Goal: Task Accomplishment & Management: Complete application form

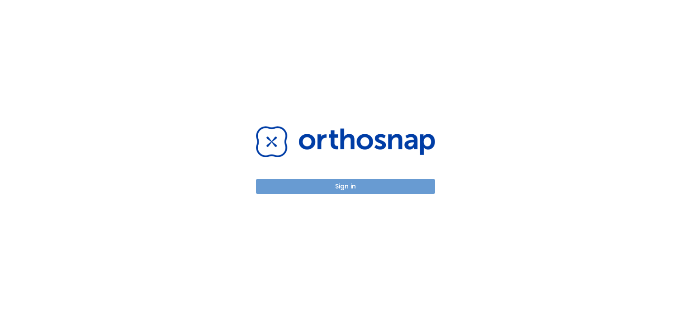
click at [345, 185] on button "Sign in" at bounding box center [345, 186] width 179 height 15
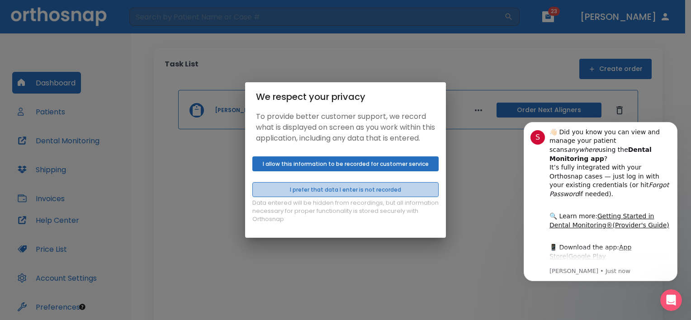
click at [354, 194] on button "I prefer that data I enter is not recorded" at bounding box center [345, 189] width 186 height 15
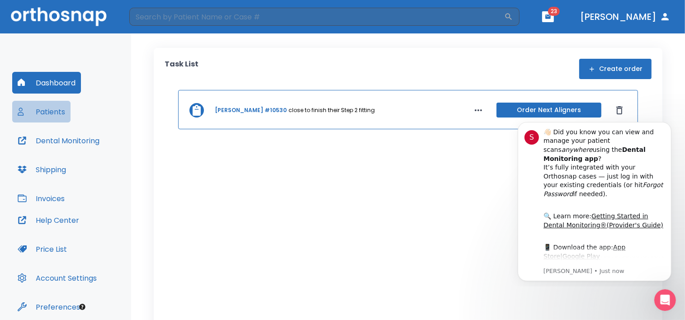
click at [48, 110] on button "Patients" at bounding box center [41, 112] width 58 height 22
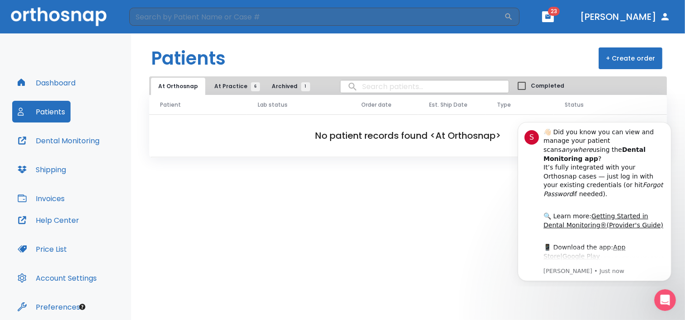
click at [627, 57] on button "+ Create order" at bounding box center [631, 58] width 64 height 22
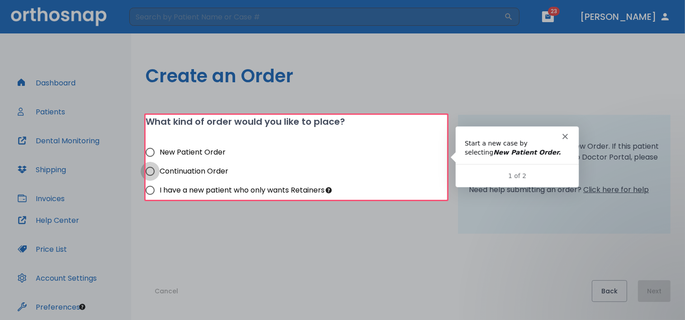
click at [152, 170] on input "Continuation Order" at bounding box center [150, 171] width 19 height 19
radio input "true"
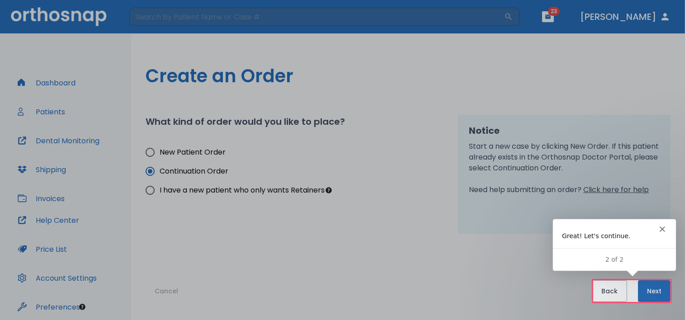
click at [656, 290] on button "Next" at bounding box center [654, 291] width 33 height 22
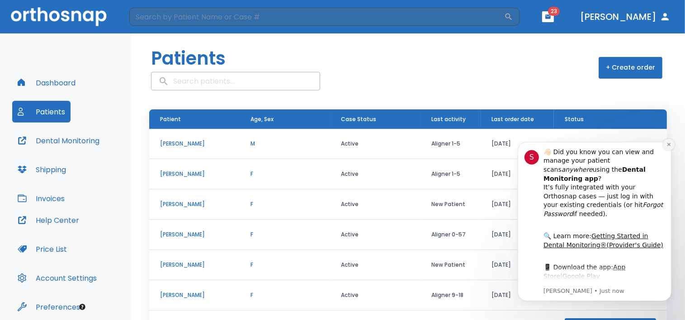
click at [667, 142] on icon "Dismiss notification" at bounding box center [668, 144] width 5 height 5
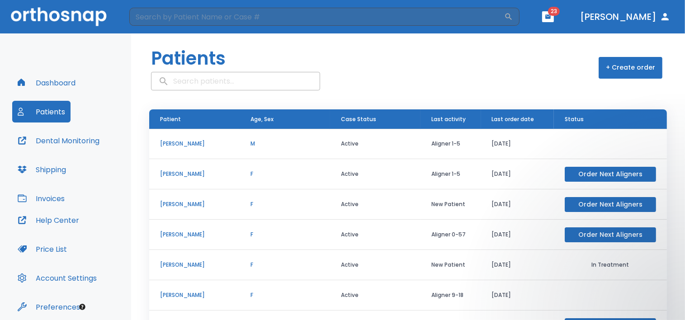
click at [588, 179] on button "Order Next Aligners" at bounding box center [610, 174] width 91 height 15
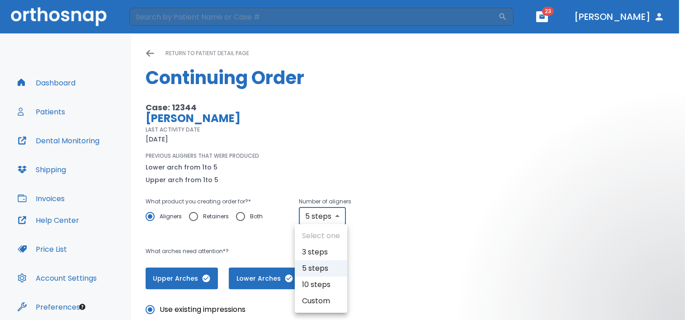
click at [335, 216] on body "​ 23 [PERSON_NAME] Dashboard Patients Dental Monitoring Shipping Invoices Help …" at bounding box center [342, 160] width 685 height 320
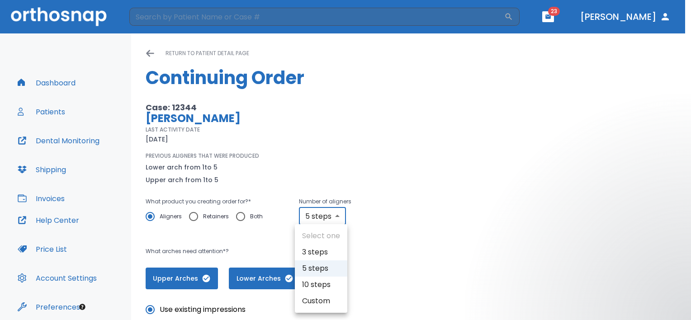
click at [323, 286] on li "10 steps" at bounding box center [321, 285] width 52 height 16
type input "10"
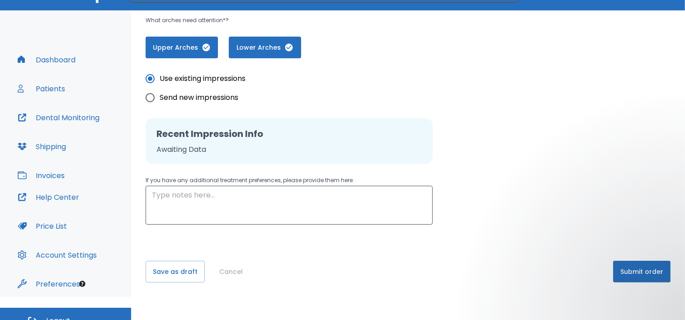
scroll to position [35, 0]
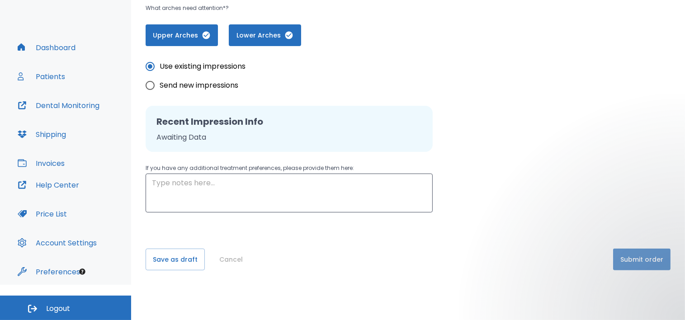
click at [637, 258] on button "Submit order" at bounding box center [641, 260] width 57 height 22
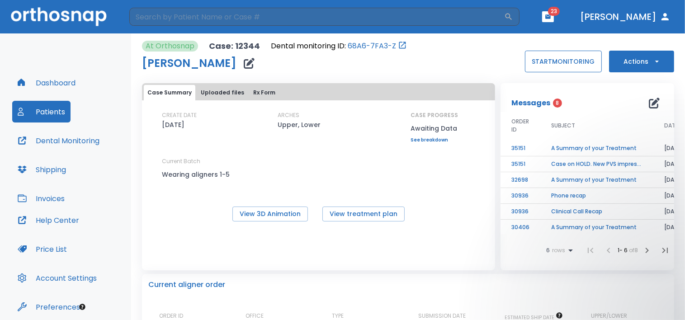
click at [550, 61] on button "START MONITORING" at bounding box center [563, 62] width 77 height 22
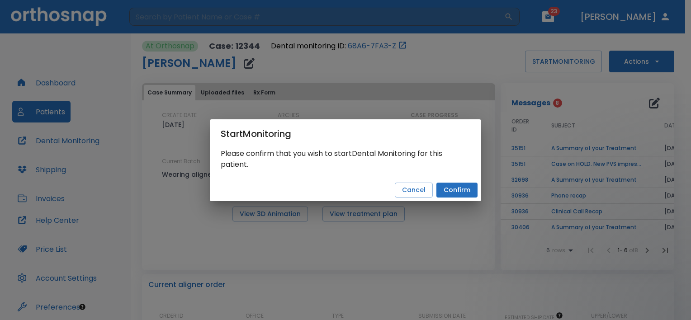
click at [456, 188] on button "Confirm" at bounding box center [456, 190] width 41 height 15
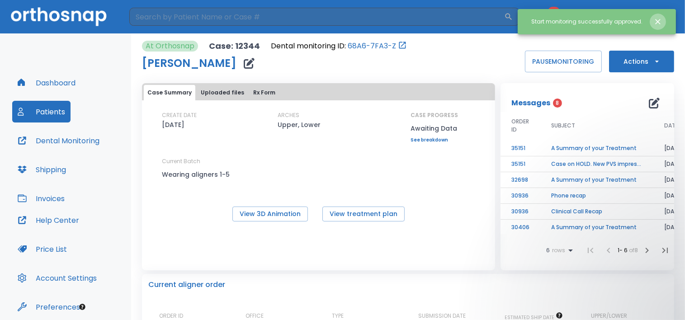
click at [656, 20] on icon "Close notification" at bounding box center [657, 21] width 5 height 5
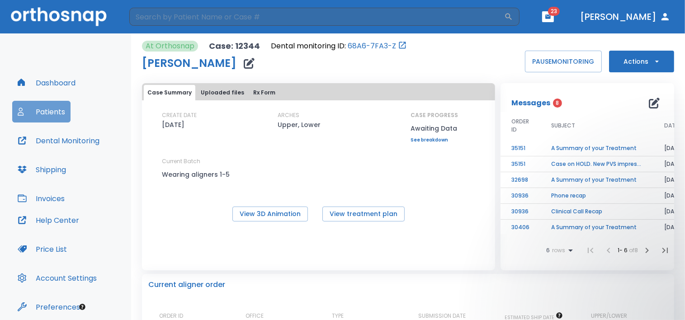
click at [47, 111] on button "Patients" at bounding box center [41, 112] width 58 height 22
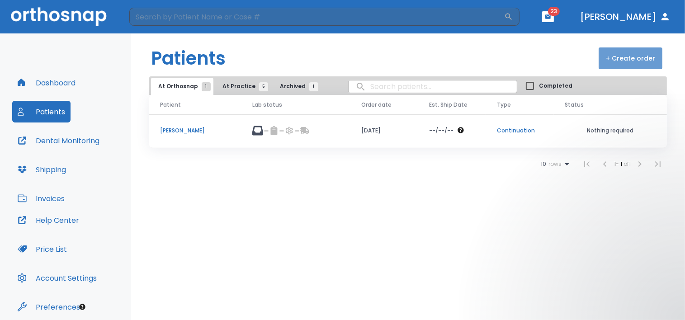
click at [633, 58] on button "+ Create order" at bounding box center [631, 58] width 64 height 22
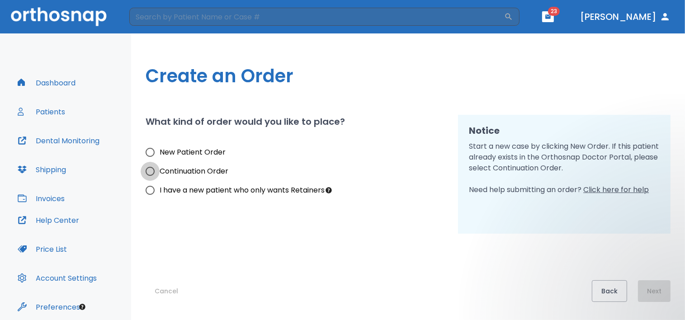
click at [150, 169] on input "Continuation Order" at bounding box center [150, 171] width 19 height 19
radio input "true"
click at [652, 293] on button "Next" at bounding box center [654, 291] width 33 height 22
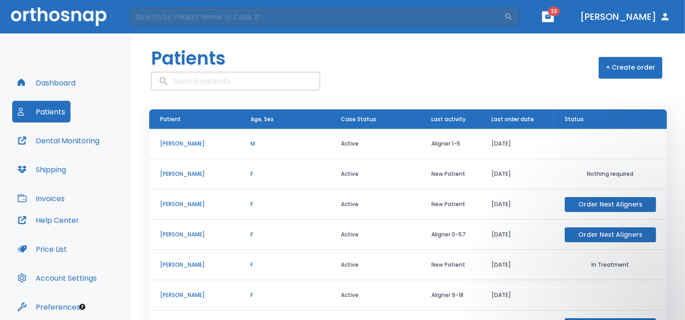
click at [186, 148] on p "[PERSON_NAME]" at bounding box center [194, 144] width 69 height 8
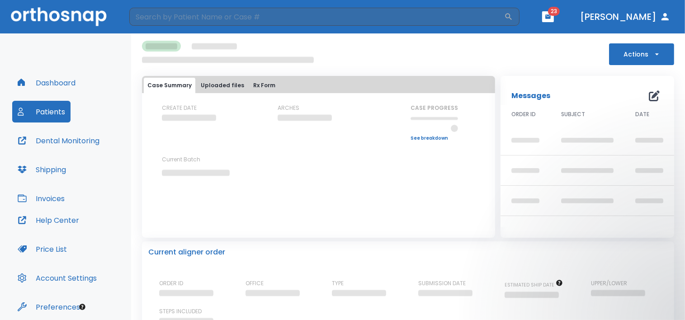
click at [169, 84] on button "Case Summary" at bounding box center [170, 85] width 52 height 15
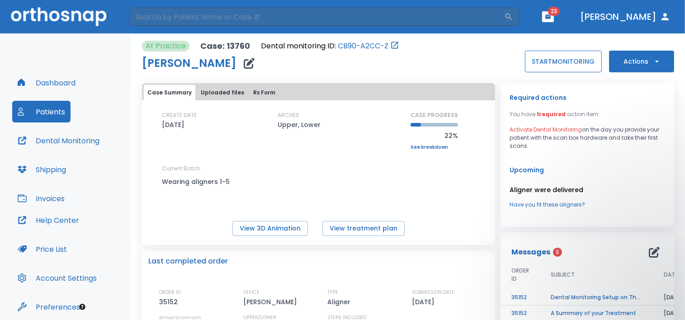
click at [562, 61] on button "START MONITORING" at bounding box center [563, 62] width 77 height 22
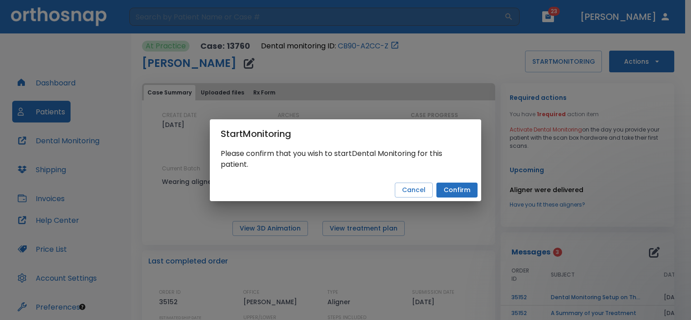
click at [452, 189] on button "Confirm" at bounding box center [456, 190] width 41 height 15
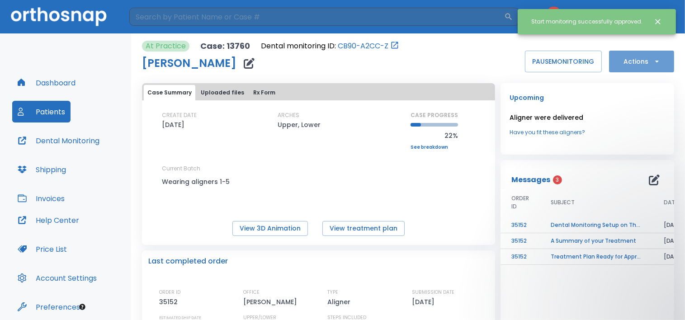
click at [633, 61] on button "Actions" at bounding box center [641, 62] width 65 height 22
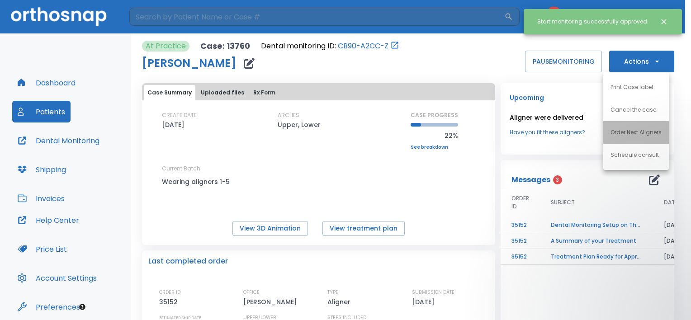
click at [644, 131] on p "Order Next Aligners" at bounding box center [635, 132] width 51 height 8
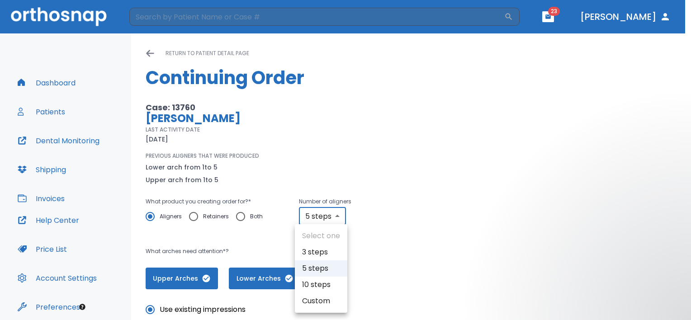
click at [336, 216] on body "​ 23 [PERSON_NAME] Dashboard Patients Dental Monitoring Shipping Invoices Help …" at bounding box center [345, 160] width 691 height 320
click at [324, 282] on li "10 steps" at bounding box center [321, 285] width 52 height 16
type input "10"
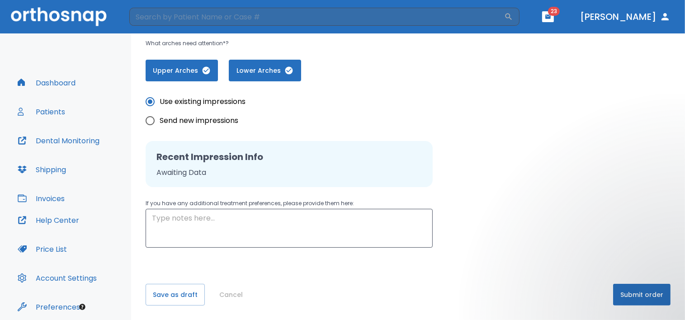
scroll to position [35, 0]
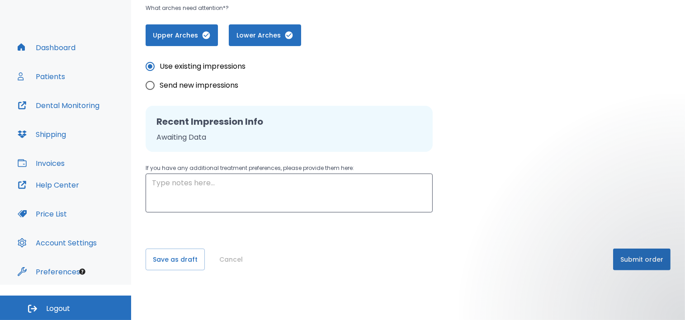
click at [637, 256] on button "Submit order" at bounding box center [641, 260] width 57 height 22
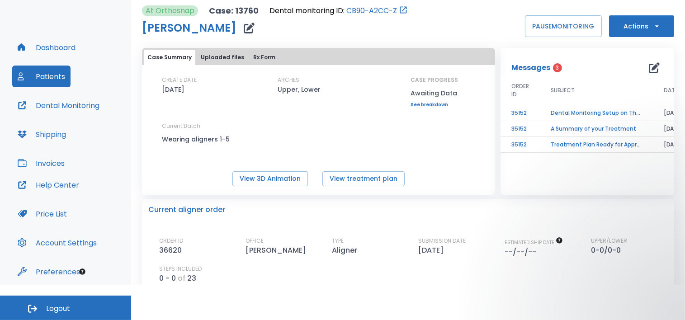
click at [591, 111] on td "Dental Monitoring Setup on The Delivery Day" at bounding box center [596, 113] width 113 height 16
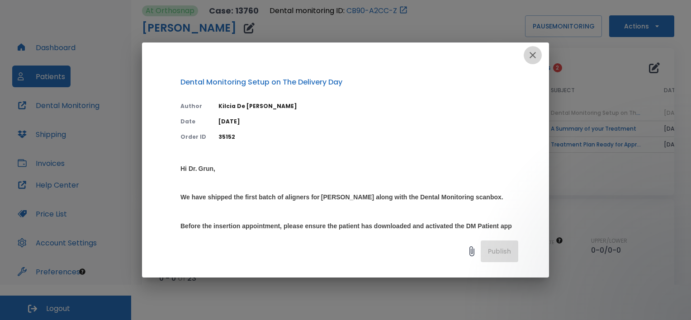
click at [532, 52] on icon "button" at bounding box center [532, 55] width 11 height 11
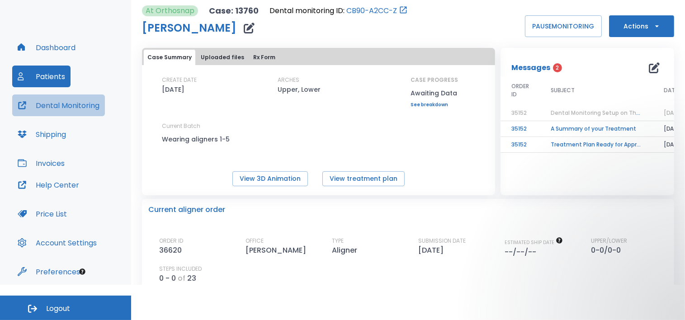
click at [66, 104] on button "Dental Monitoring" at bounding box center [58, 105] width 93 height 22
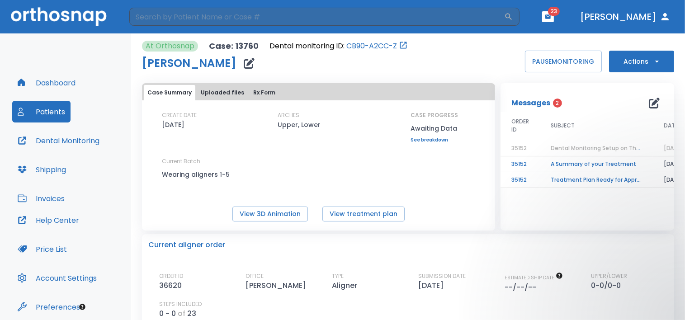
click at [38, 112] on button "Patients" at bounding box center [41, 112] width 58 height 22
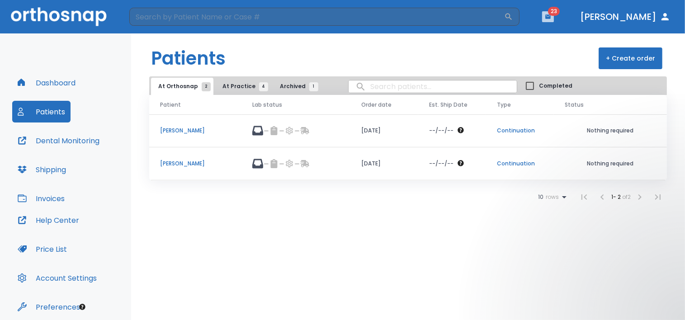
click at [551, 16] on icon "button" at bounding box center [547, 16] width 5 height 4
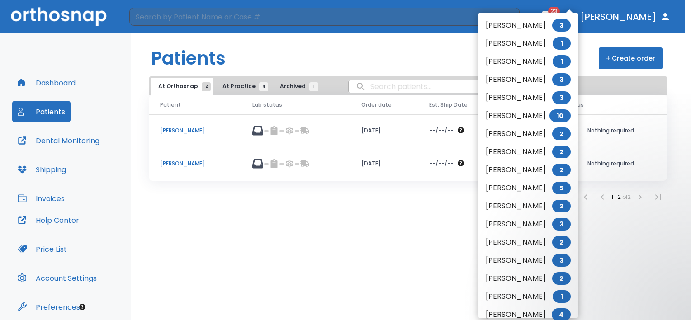
click at [571, 169] on span "2" at bounding box center [561, 170] width 19 height 13
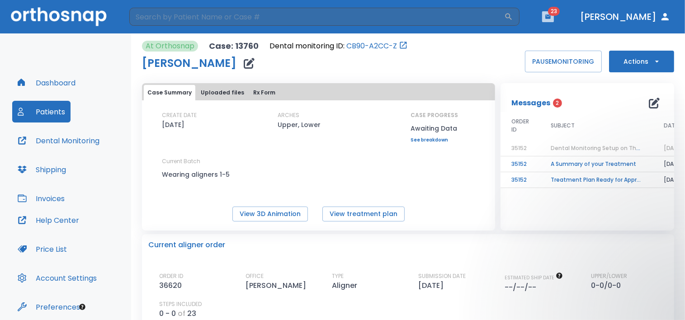
click at [551, 17] on icon "button" at bounding box center [547, 16] width 5 height 4
